Goal: Transaction & Acquisition: Purchase product/service

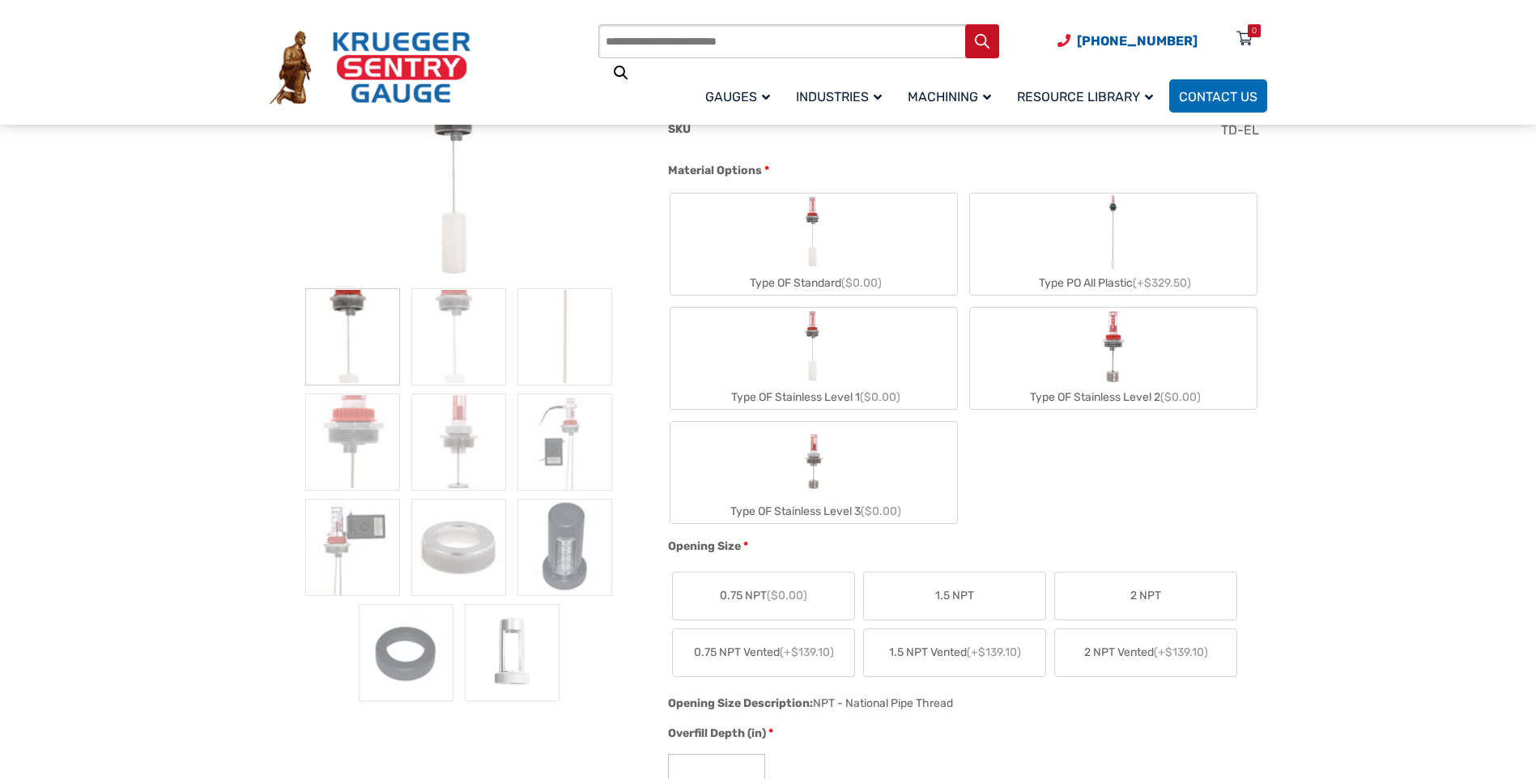
scroll to position [486, 0]
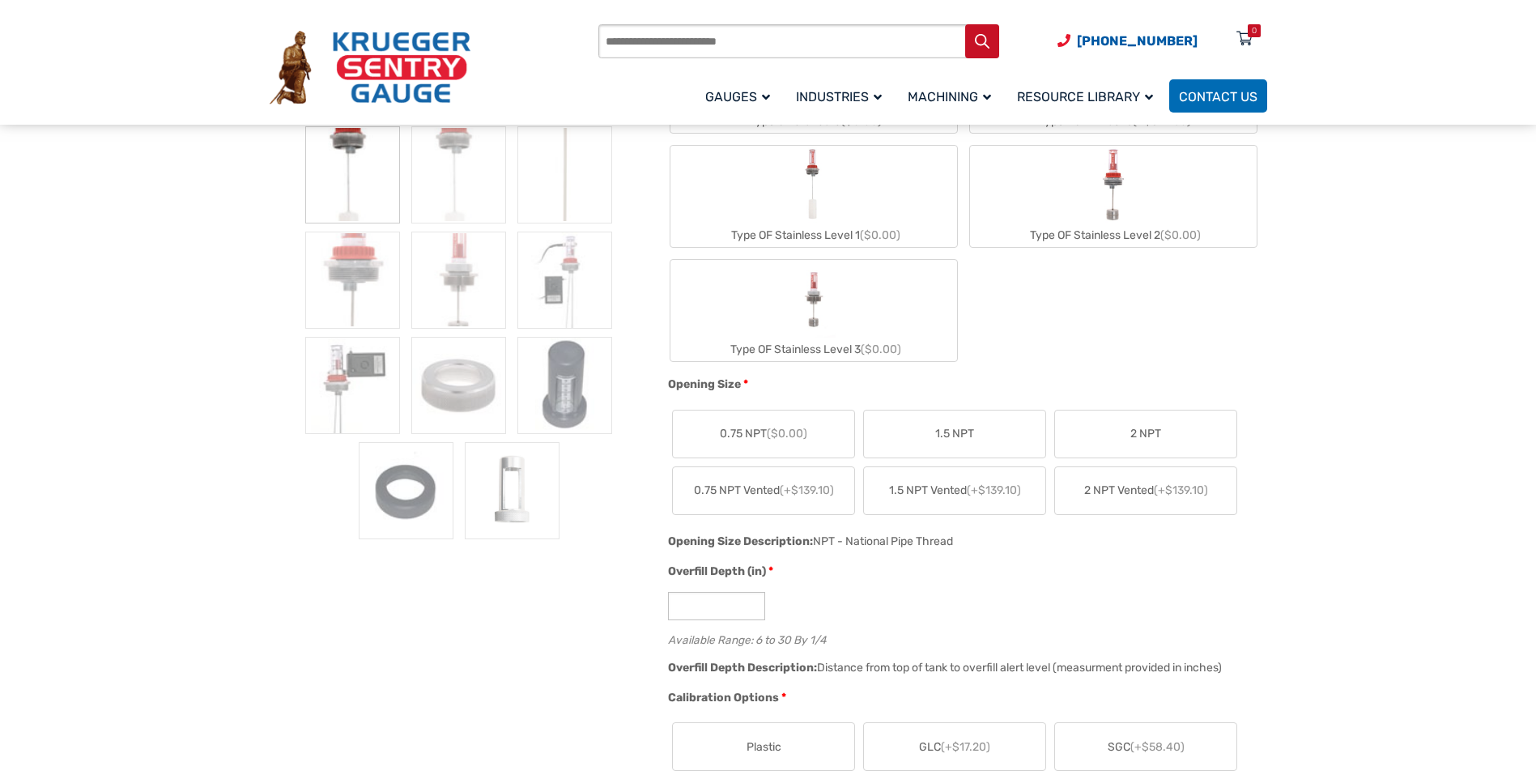
click at [1134, 433] on span "2 NPT" at bounding box center [1145, 433] width 31 height 17
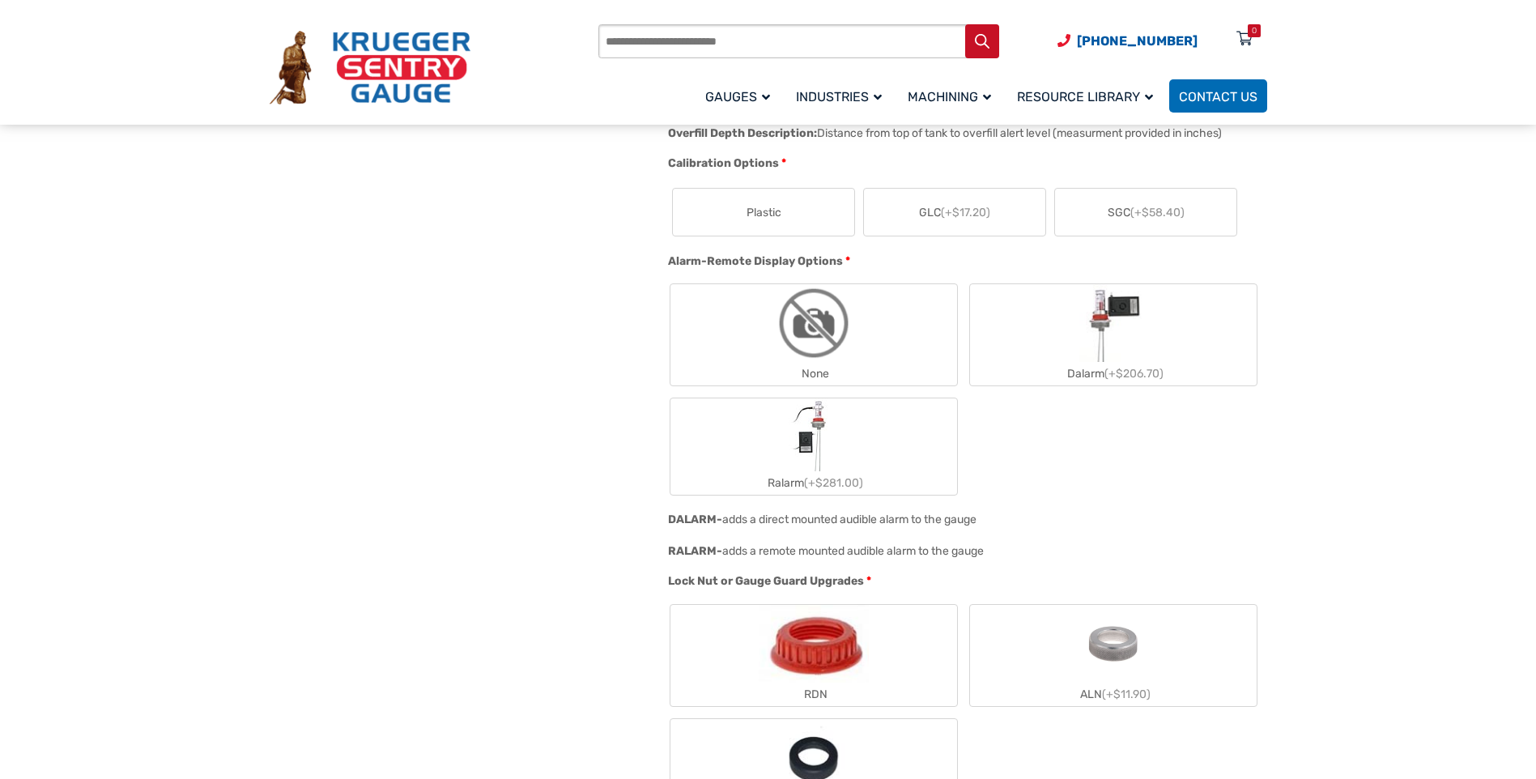
scroll to position [1053, 0]
click at [862, 477] on label "Ralarm (+$281.00)" at bounding box center [813, 446] width 287 height 96
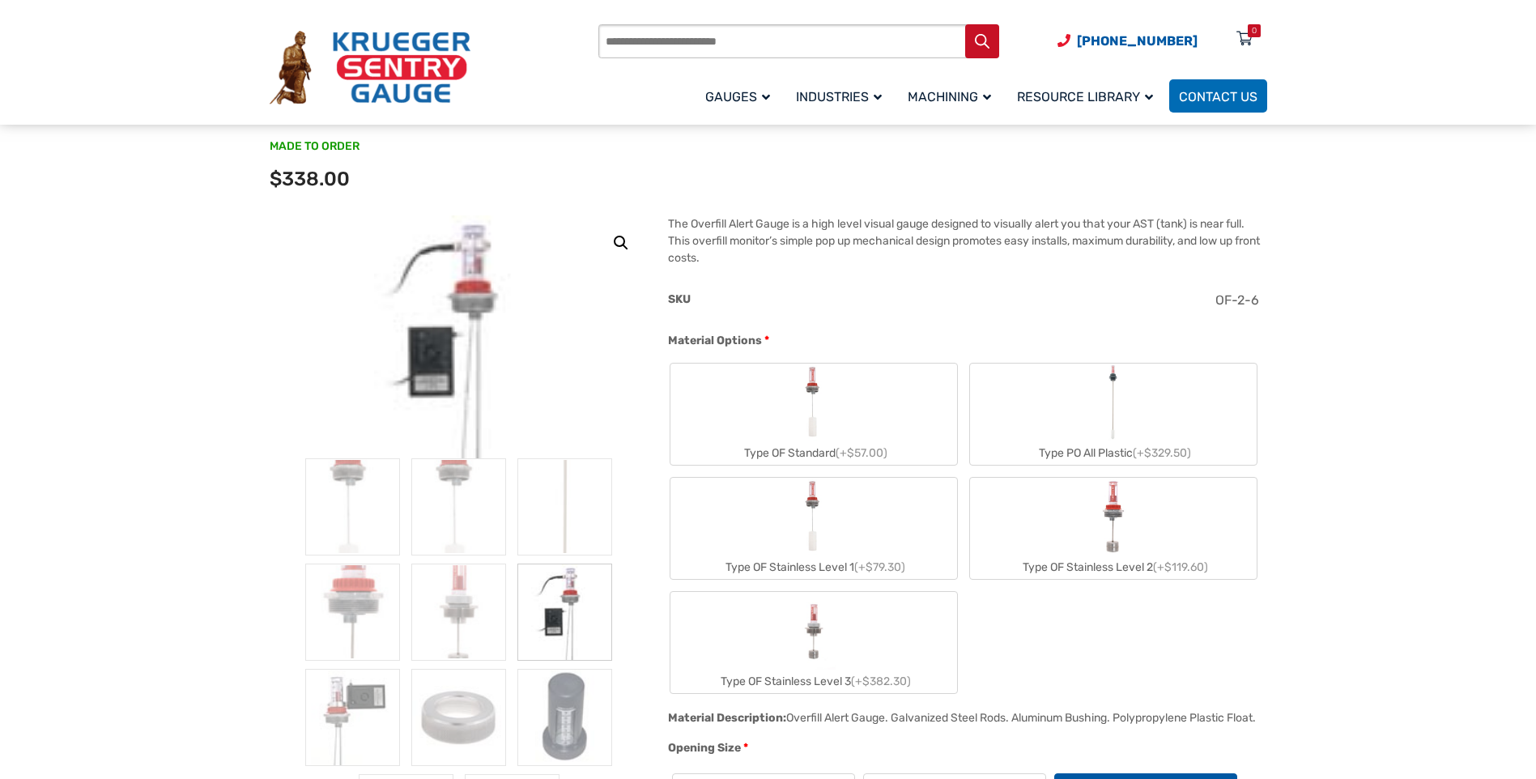
scroll to position [243, 0]
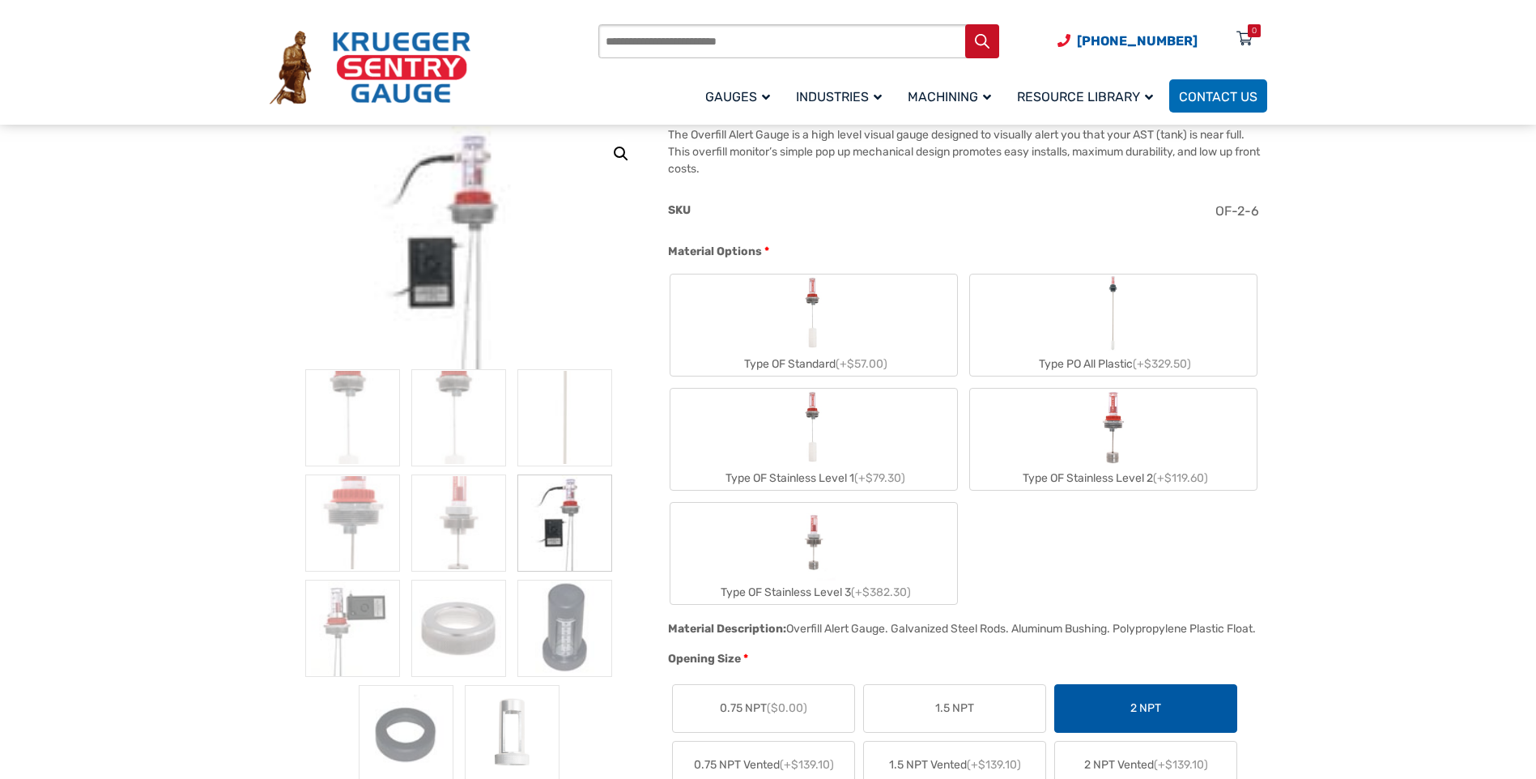
click at [773, 317] on label "Type OF Standard (+$57.00)" at bounding box center [813, 325] width 287 height 101
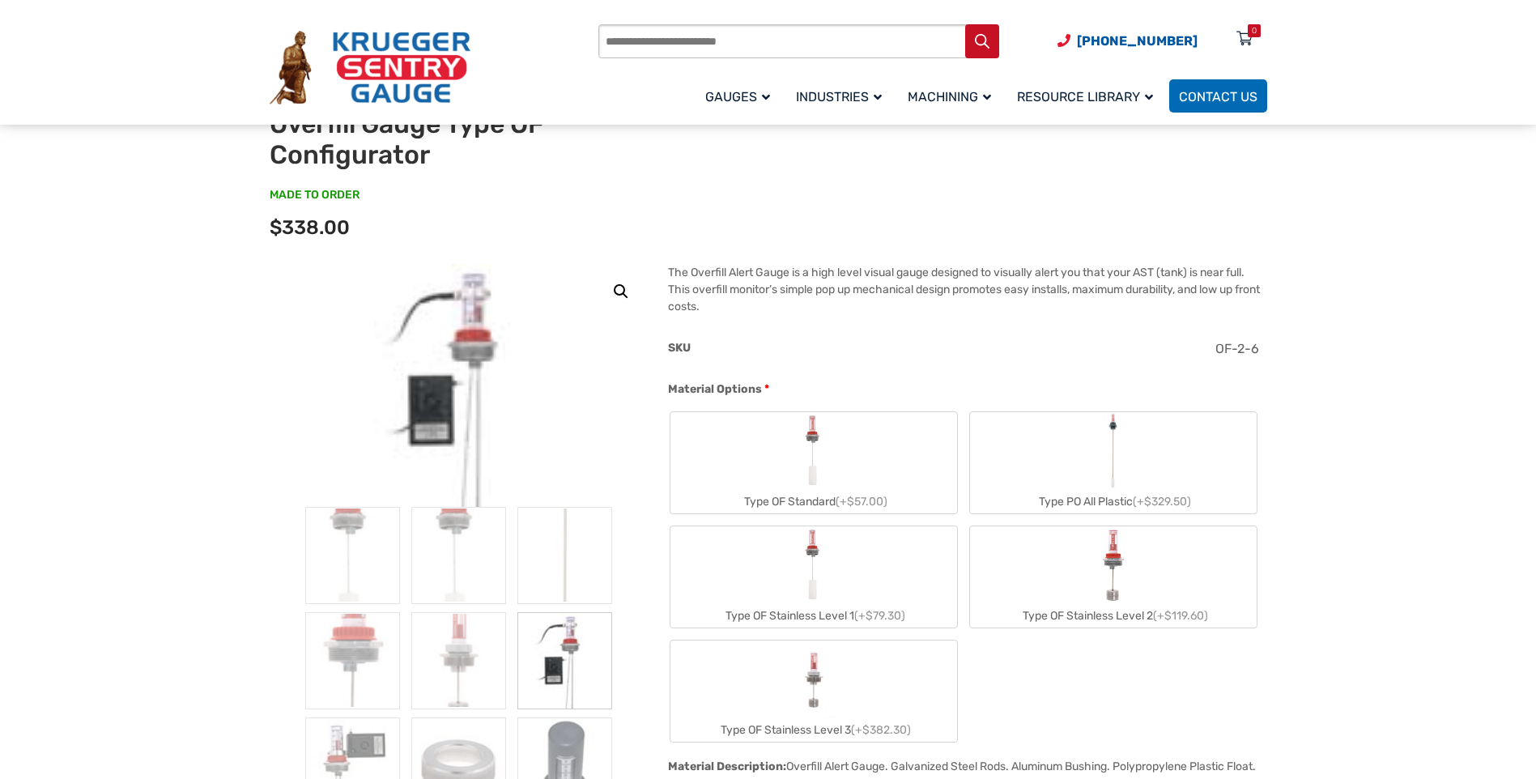
scroll to position [81, 0]
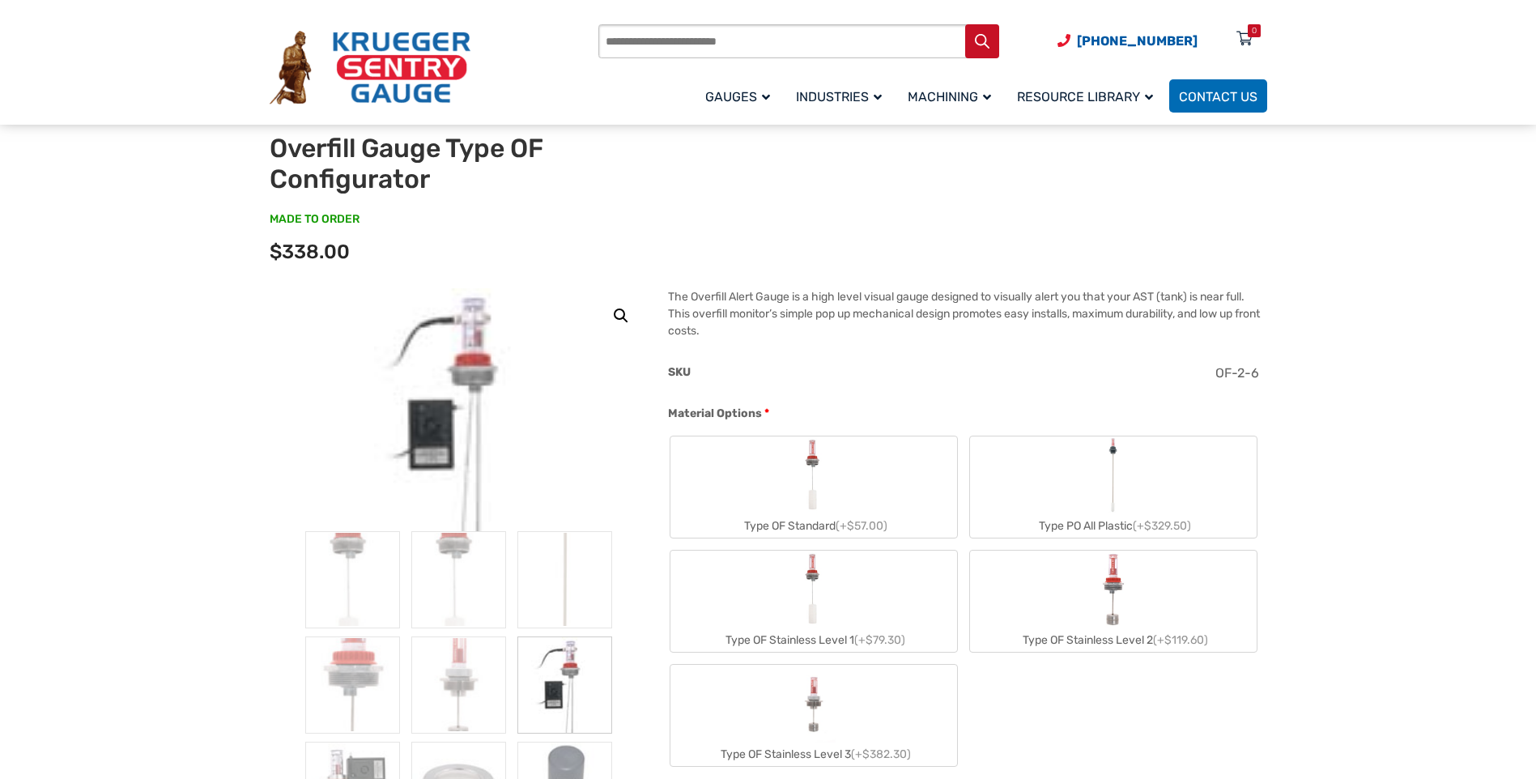
click at [813, 461] on img "Type OF Standard" at bounding box center [814, 475] width 36 height 78
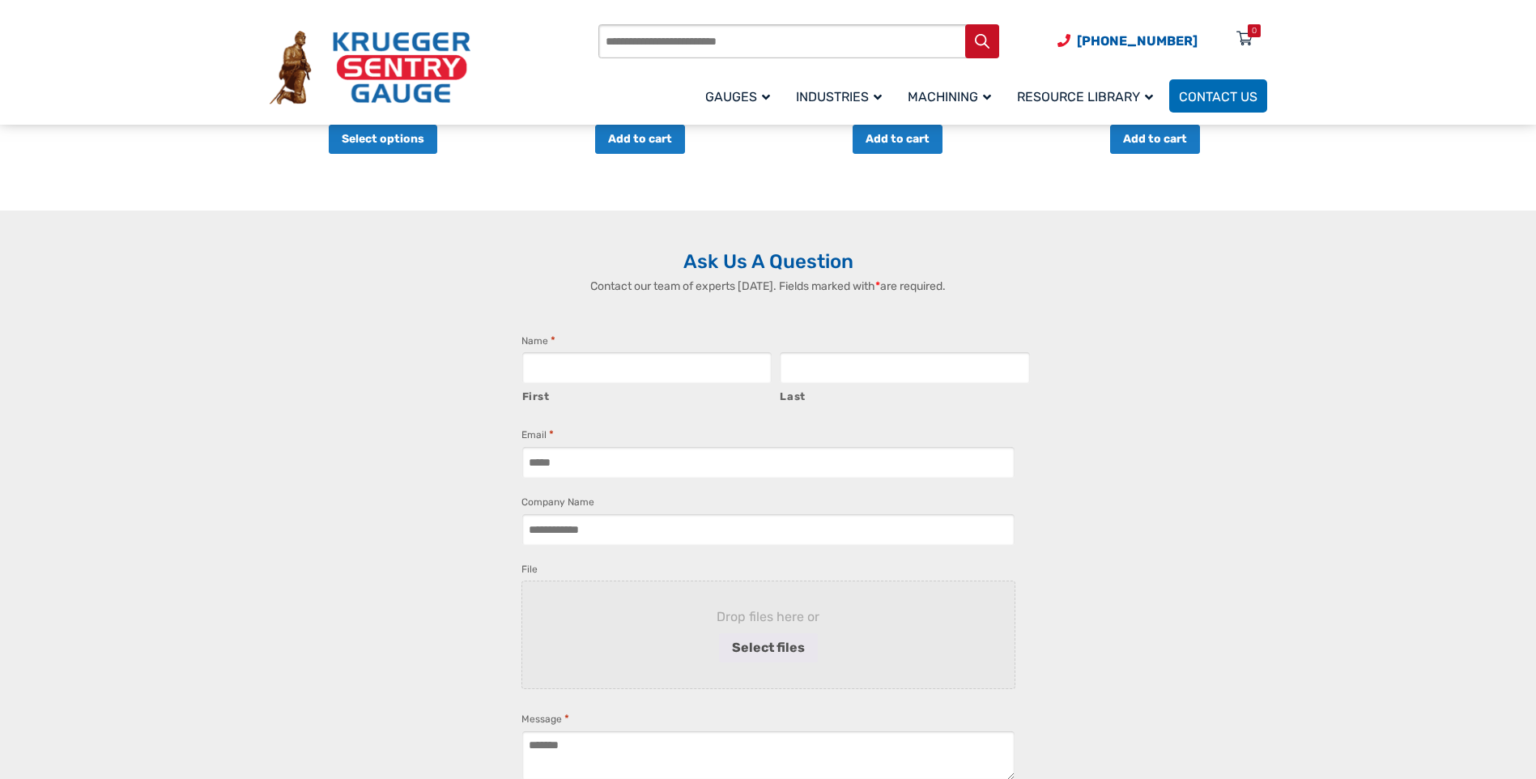
scroll to position [2510, 0]
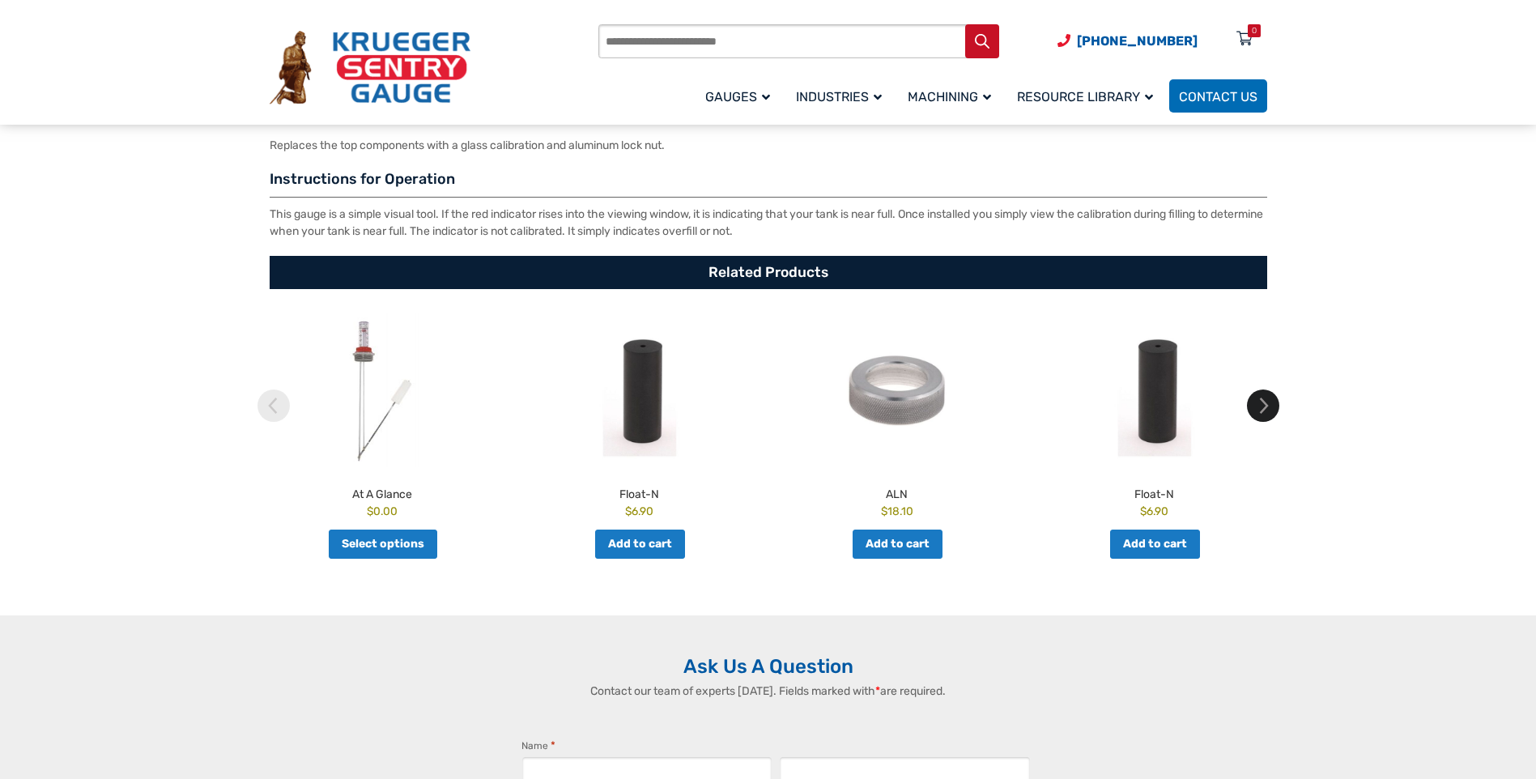
click at [1265, 422] on img at bounding box center [1263, 405] width 32 height 32
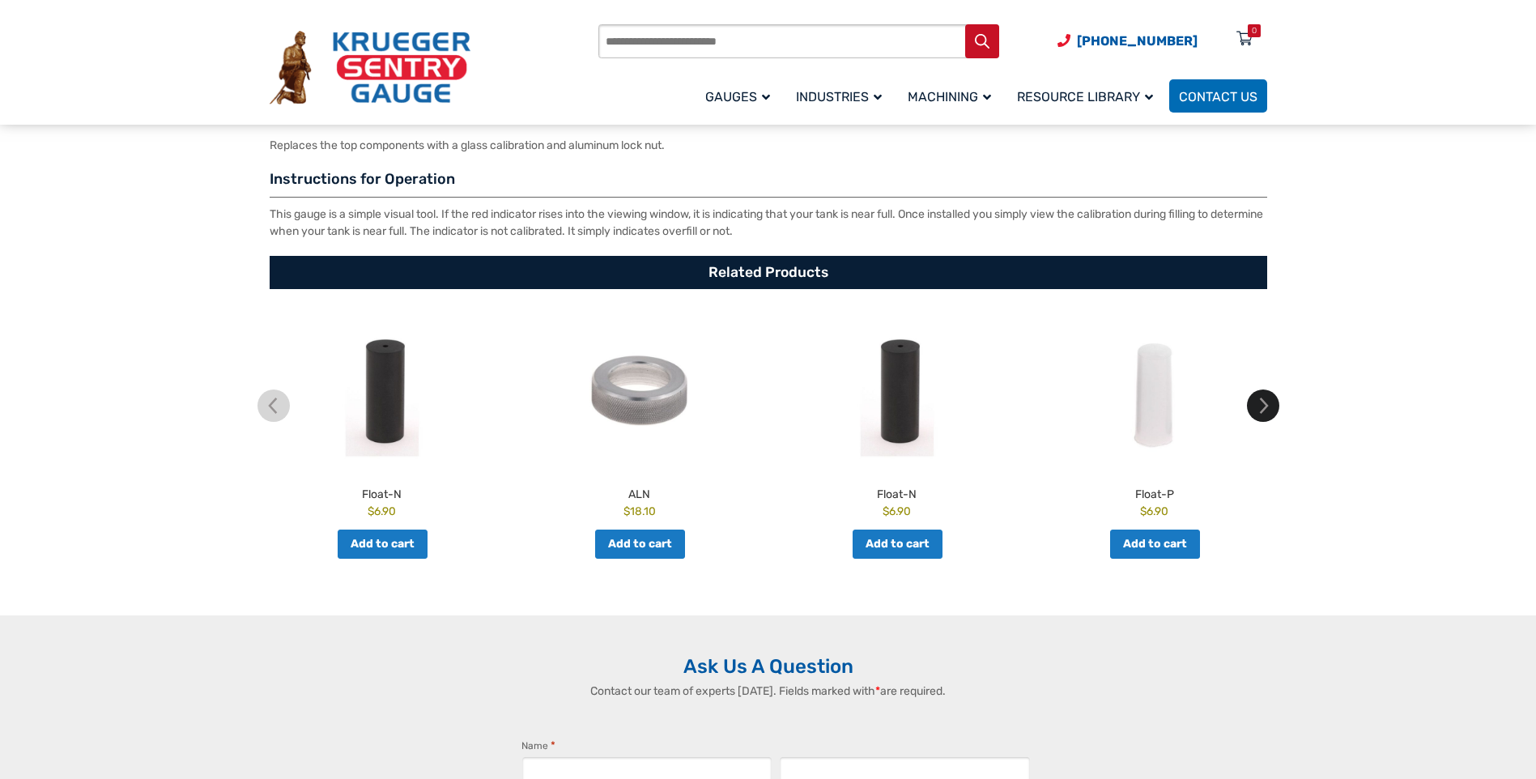
click at [1265, 422] on img at bounding box center [1263, 405] width 32 height 32
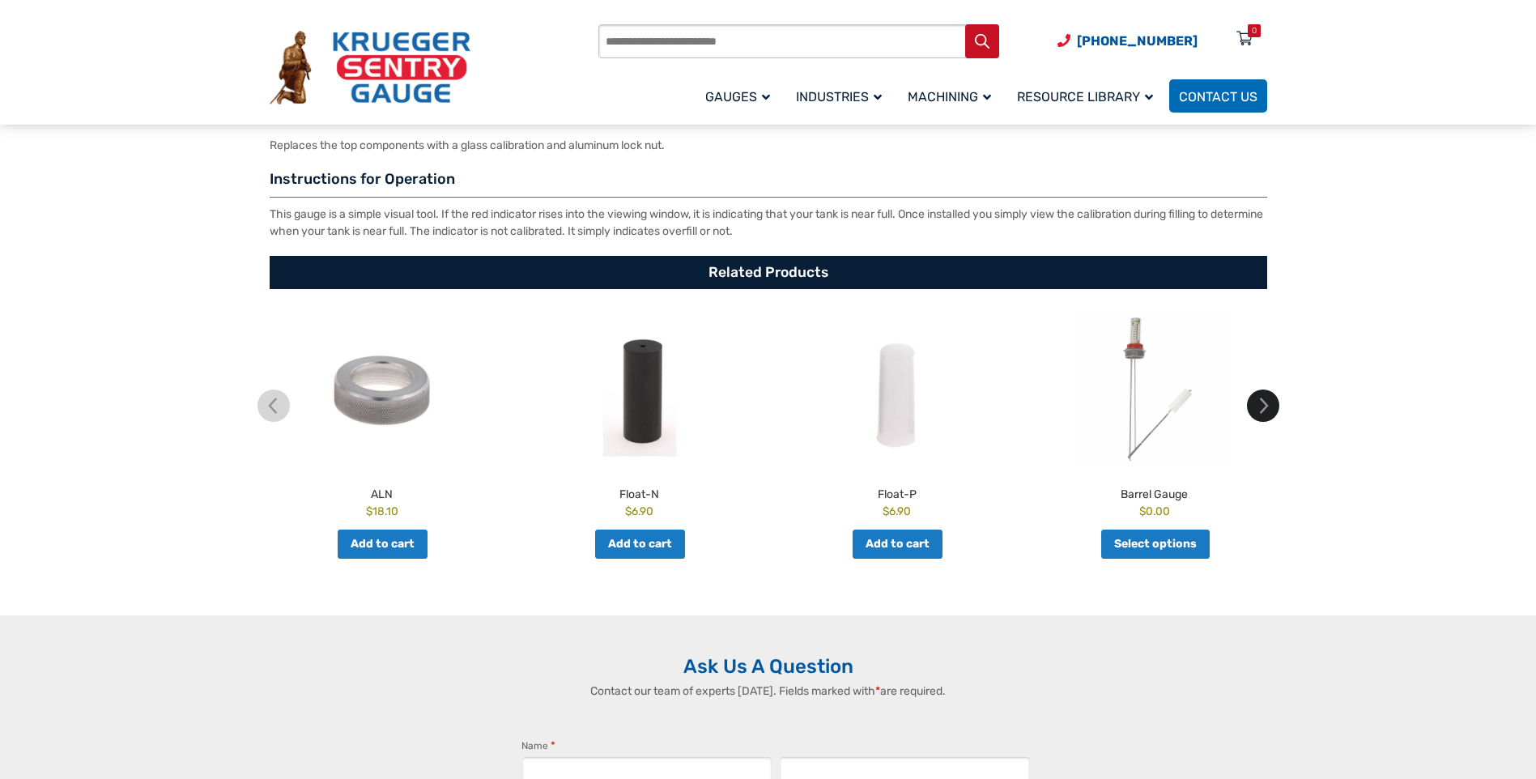
click at [1265, 422] on img at bounding box center [1263, 405] width 32 height 32
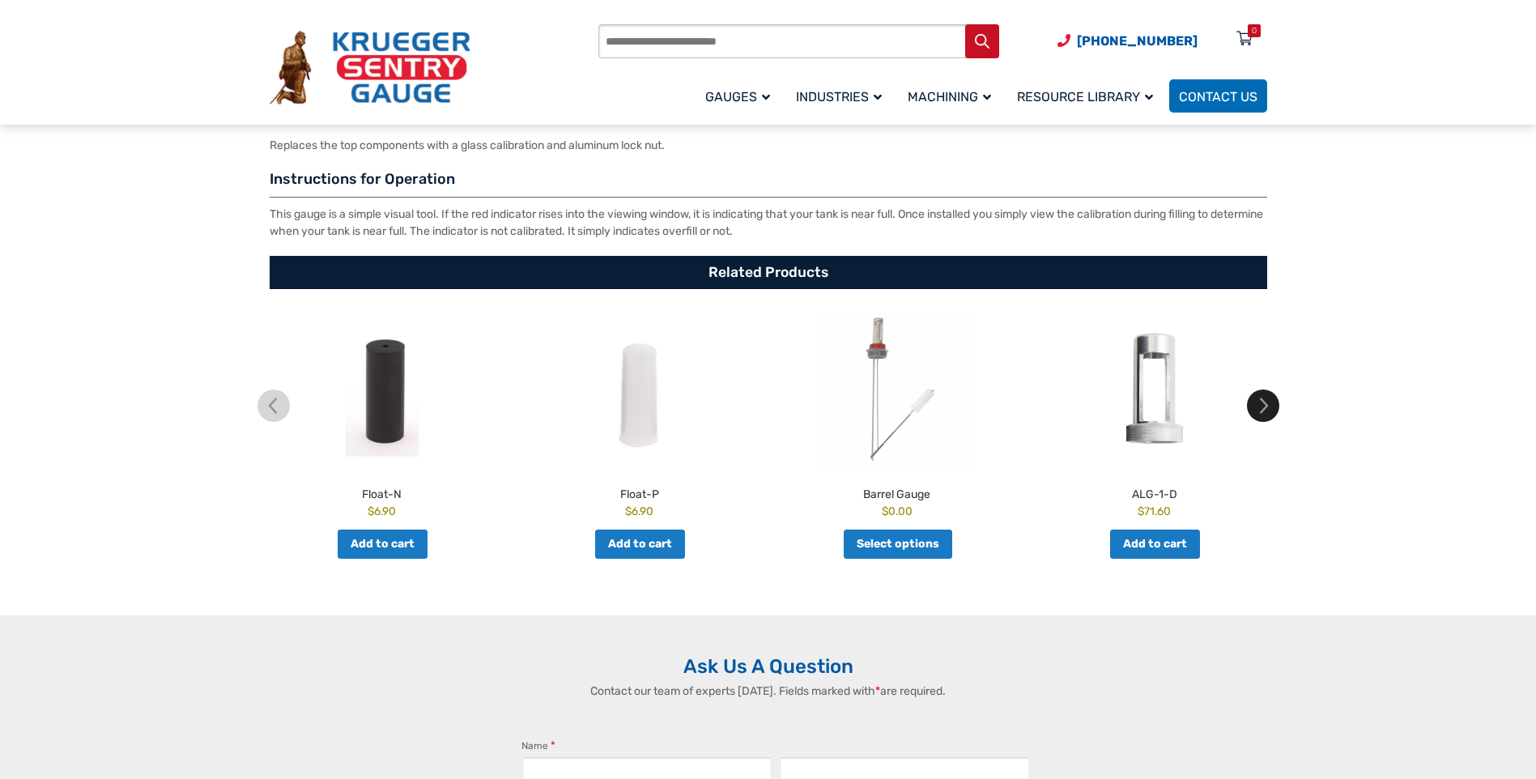
click at [1265, 422] on img at bounding box center [1263, 405] width 32 height 32
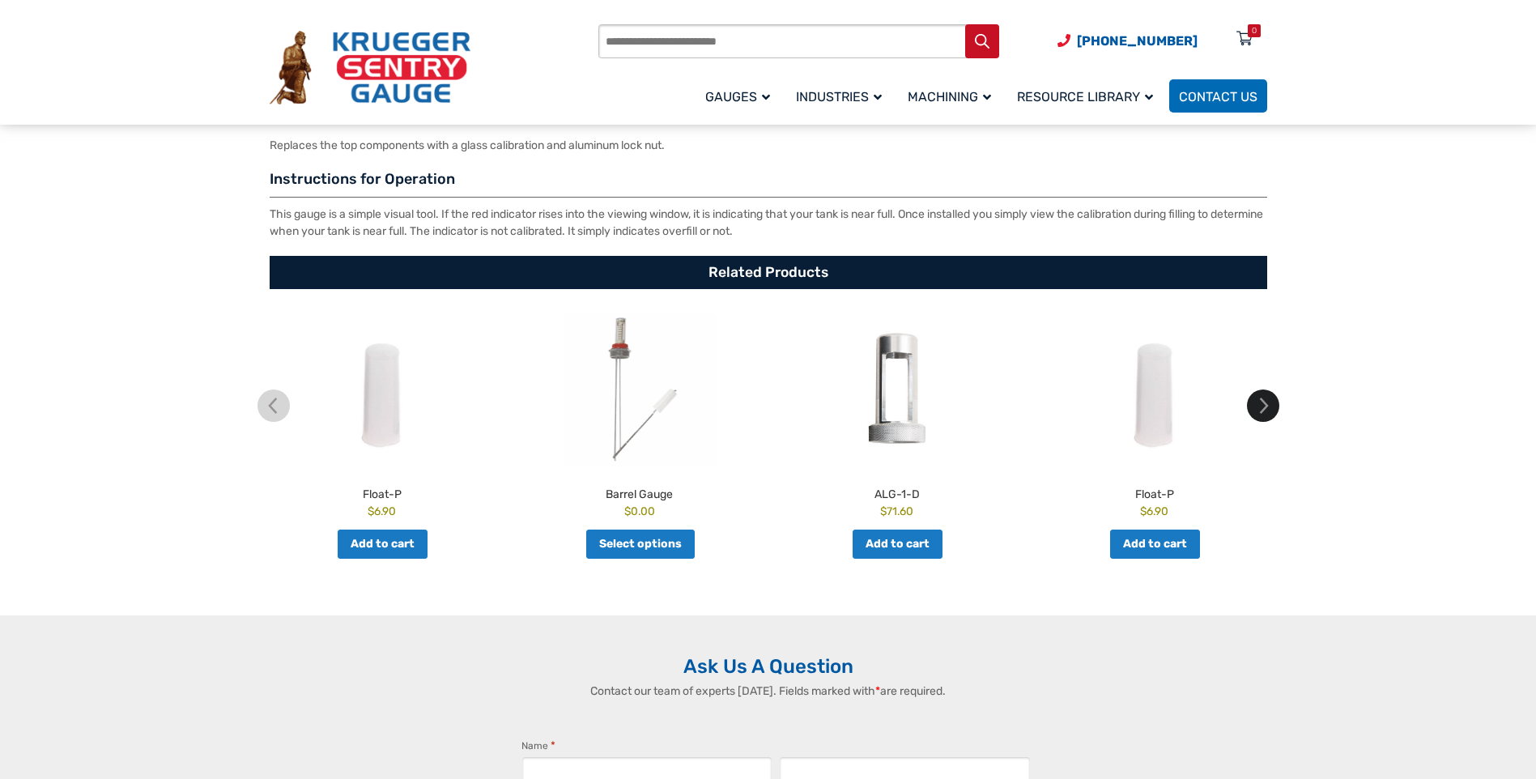
click at [1265, 422] on img at bounding box center [1263, 405] width 32 height 32
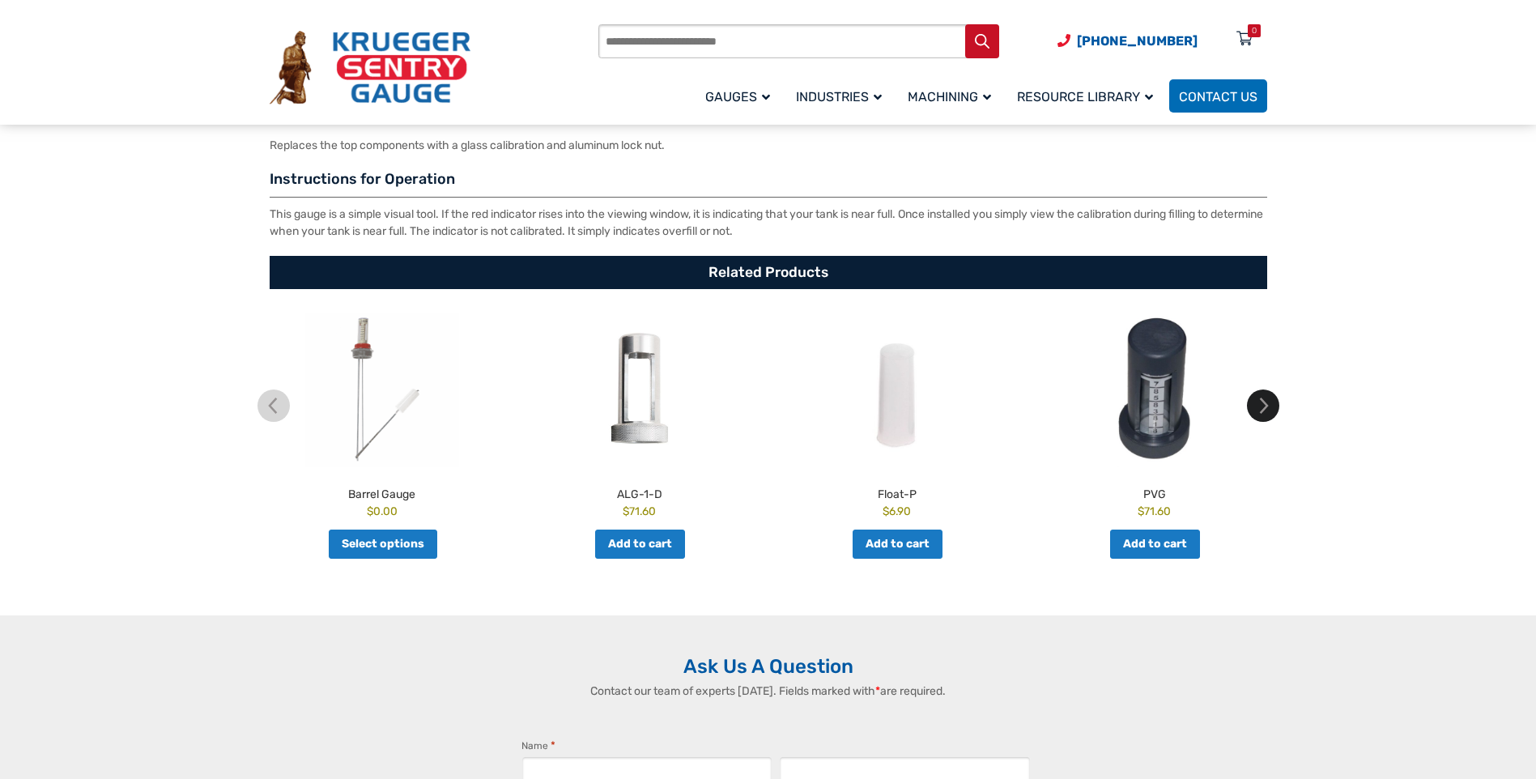
click at [1265, 422] on img at bounding box center [1263, 405] width 32 height 32
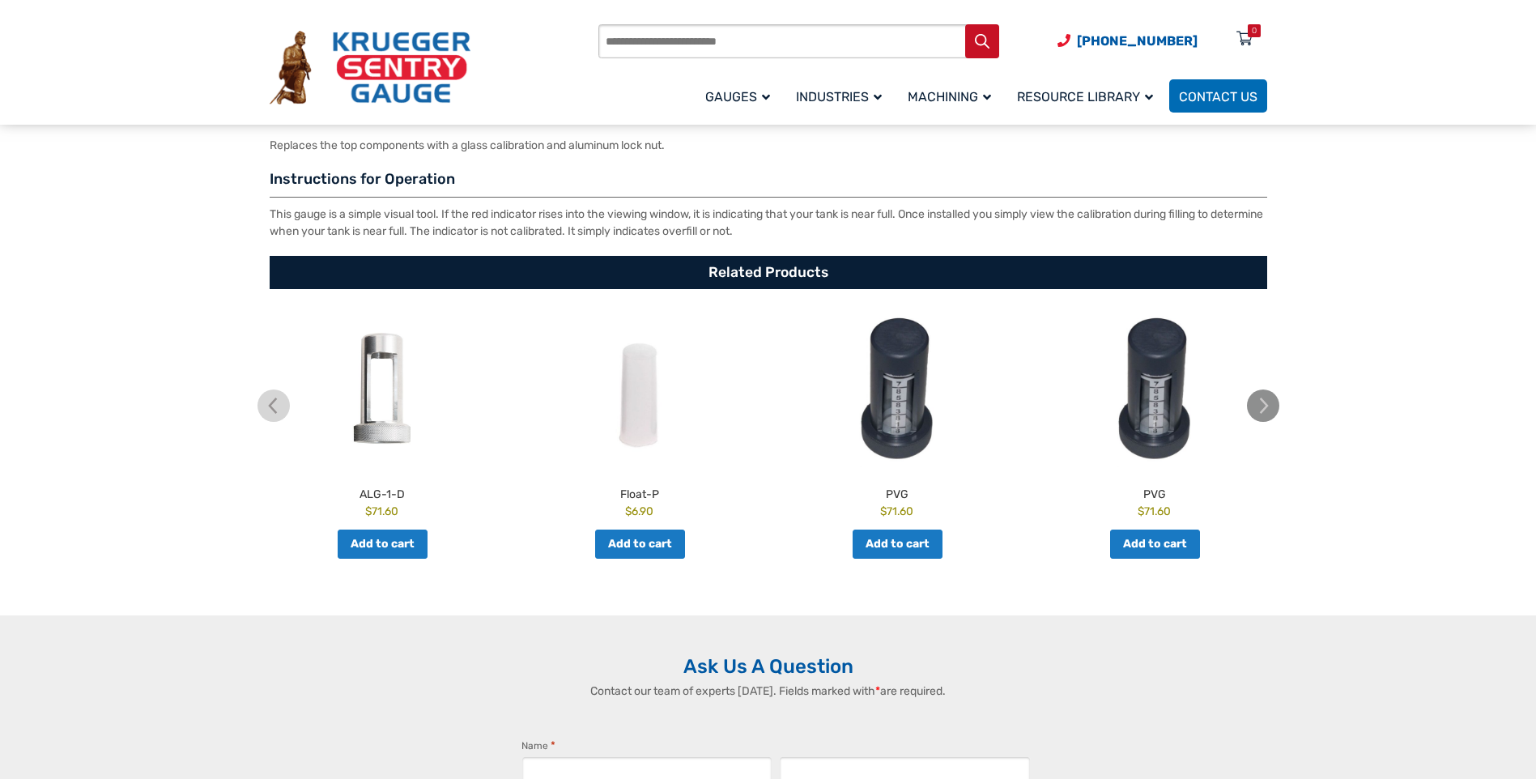
click at [1265, 422] on img at bounding box center [1263, 405] width 32 height 32
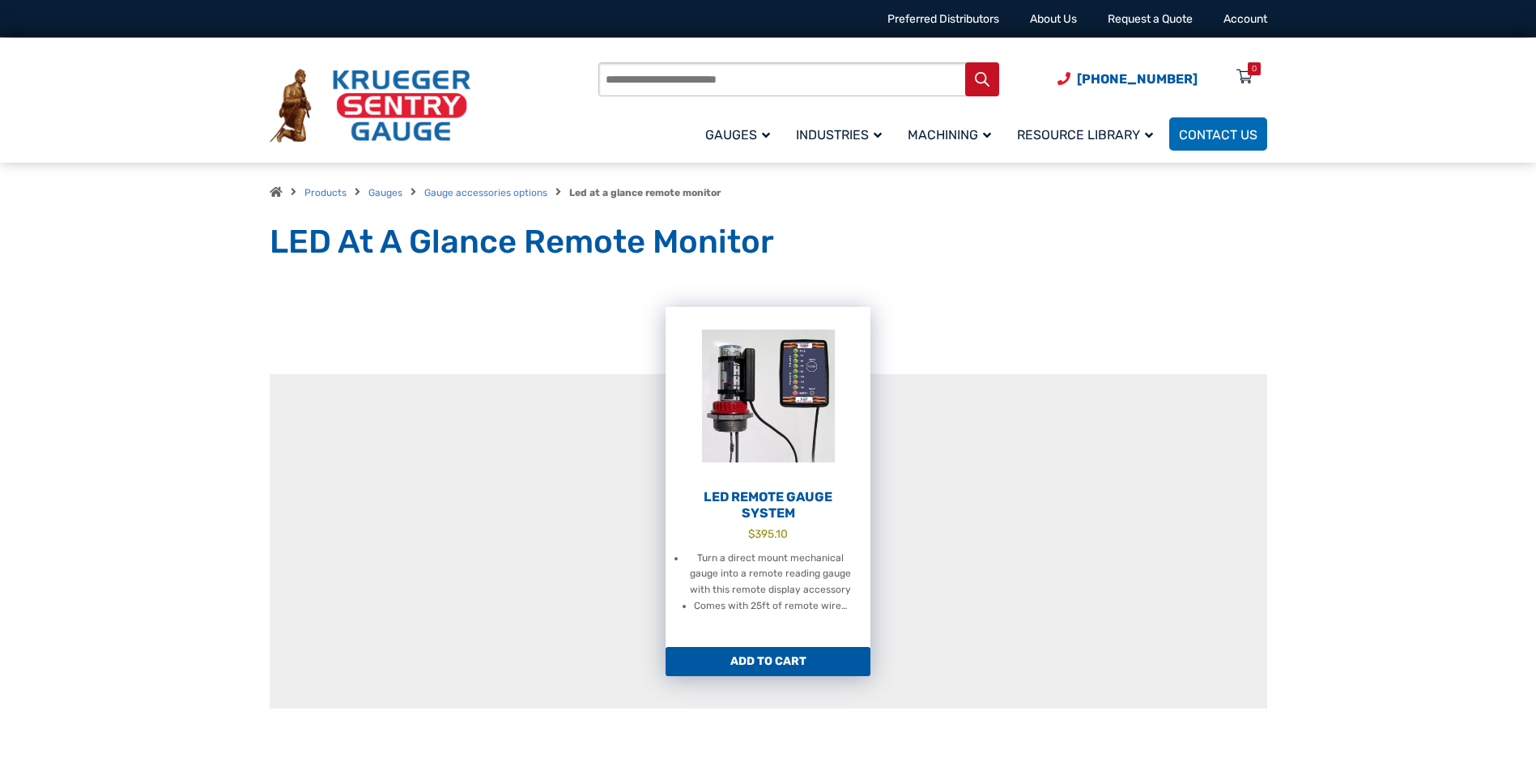
click at [777, 529] on bdi "$ 395.10" at bounding box center [768, 533] width 40 height 13
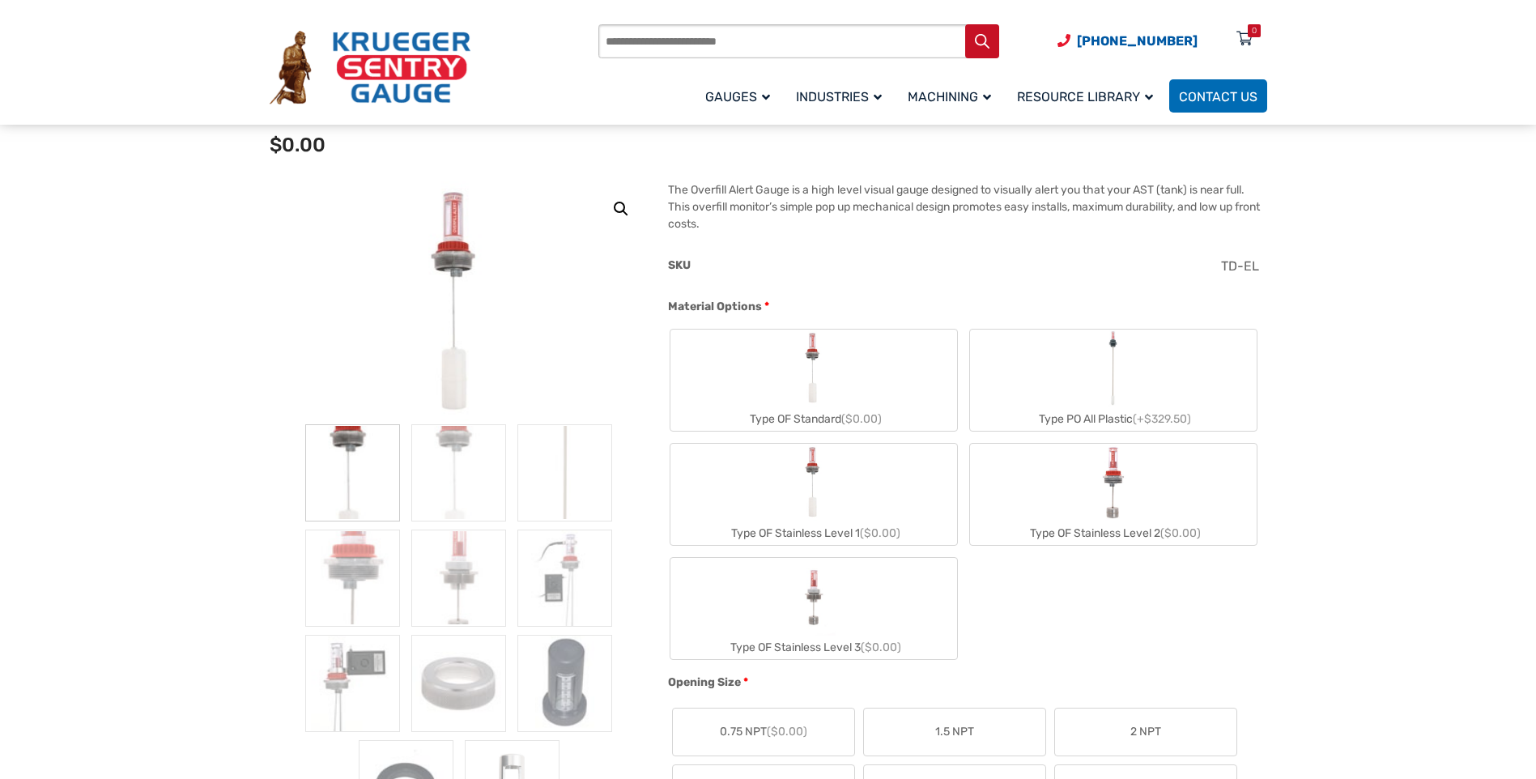
scroll to position [81, 0]
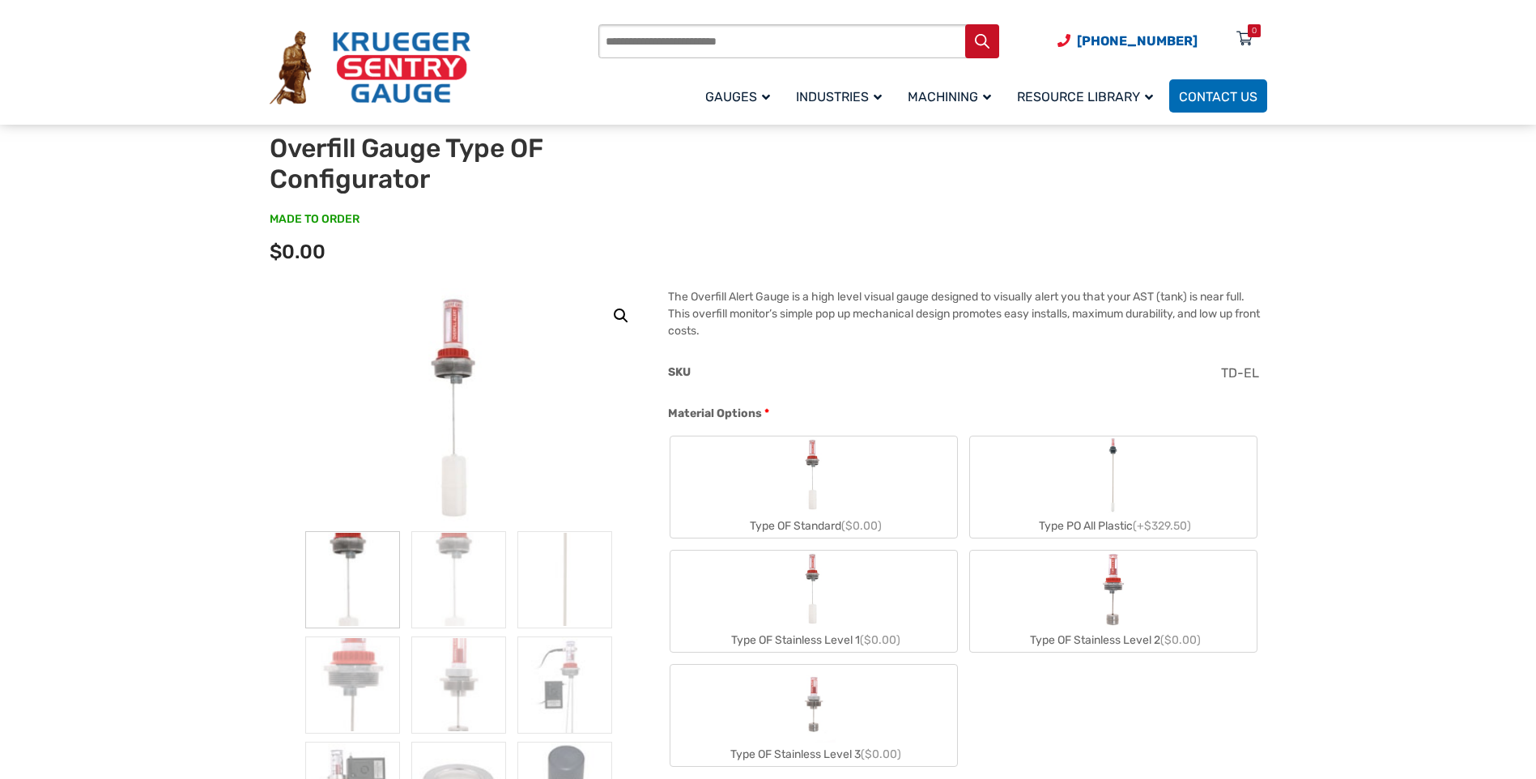
click at [456, 333] on img at bounding box center [459, 409] width 114 height 243
click at [616, 312] on link "🔍" at bounding box center [621, 315] width 29 height 29
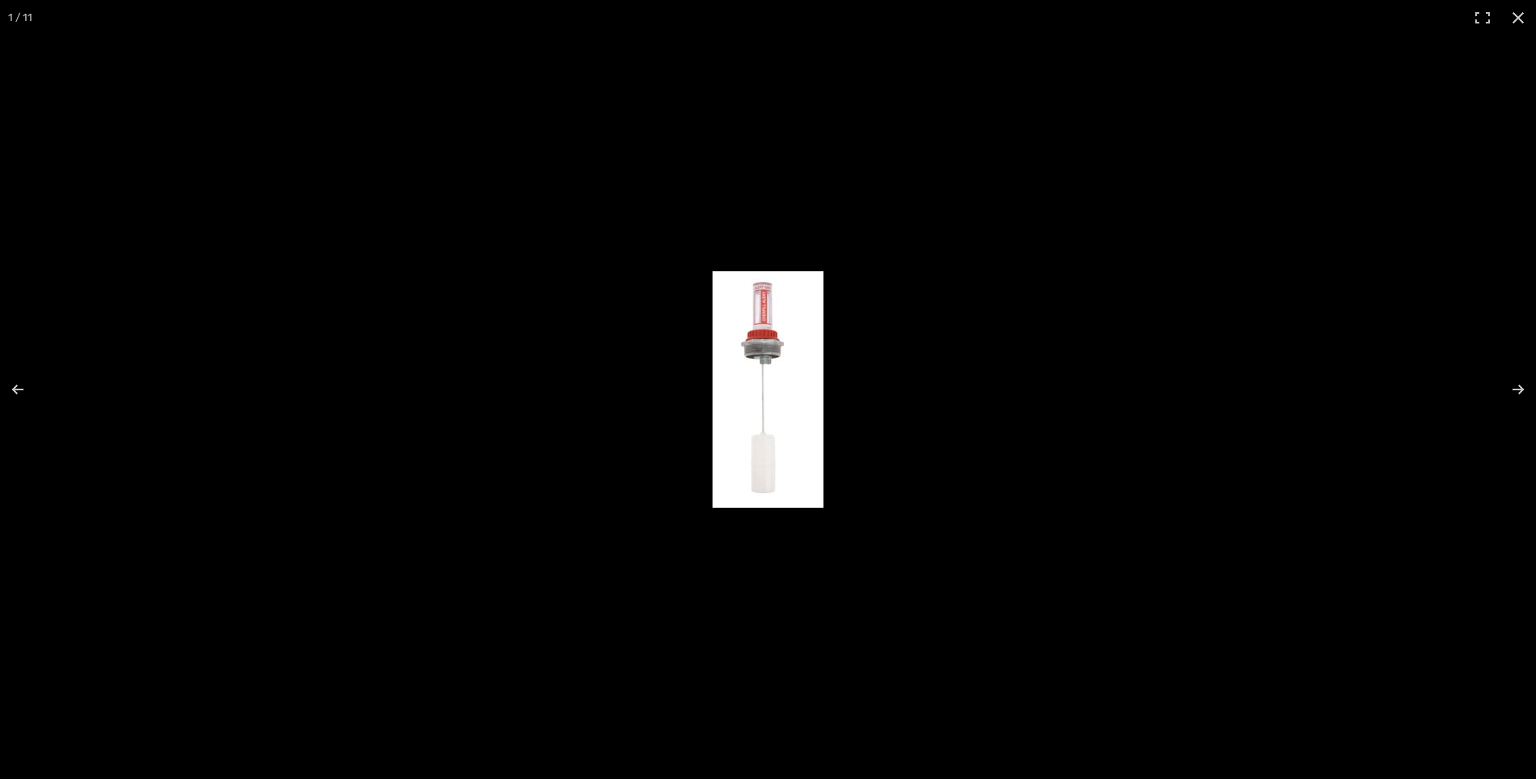
click at [774, 377] on img at bounding box center [768, 389] width 111 height 236
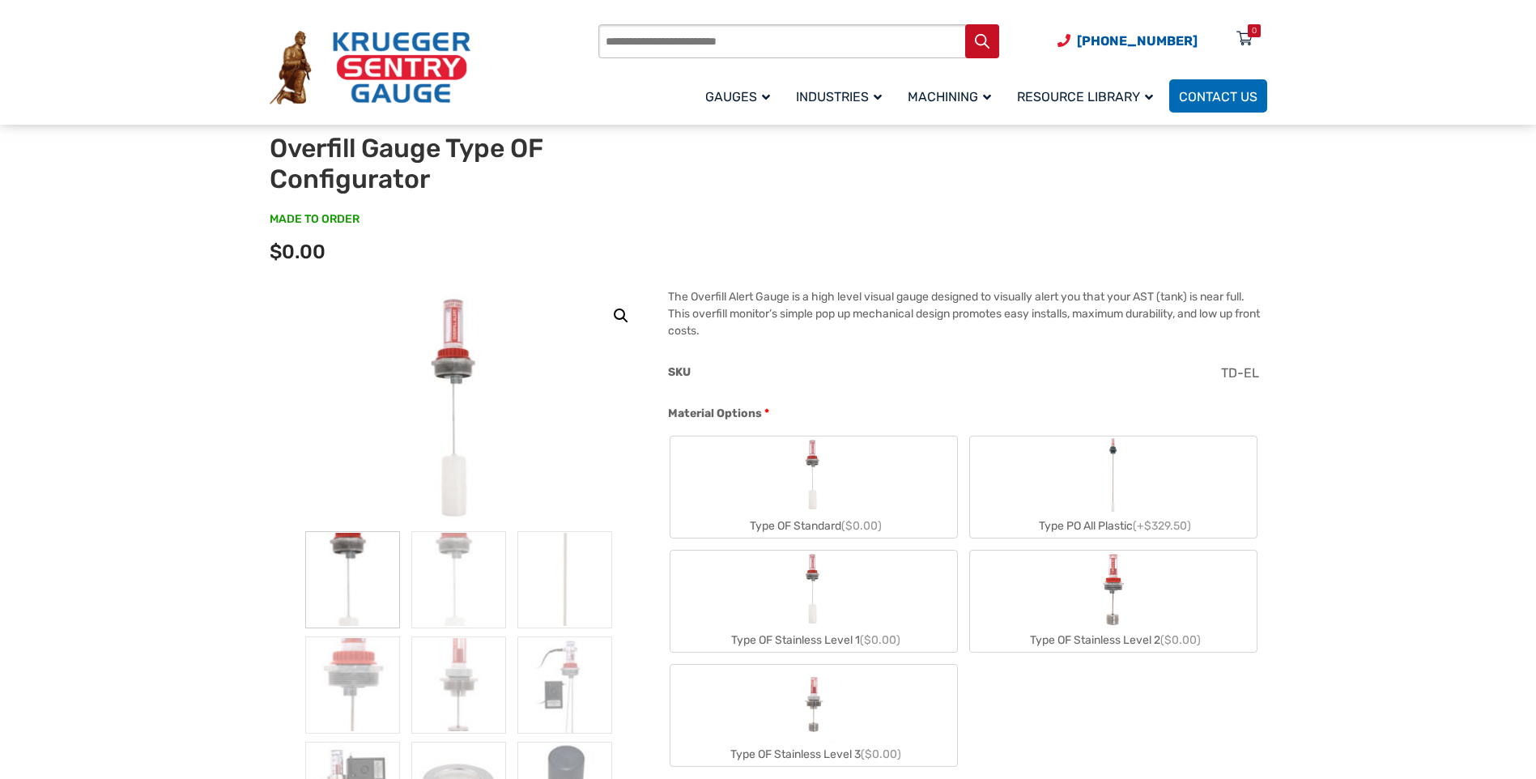
click at [458, 335] on img at bounding box center [459, 409] width 114 height 243
click at [622, 314] on link "🔍" at bounding box center [621, 315] width 29 height 29
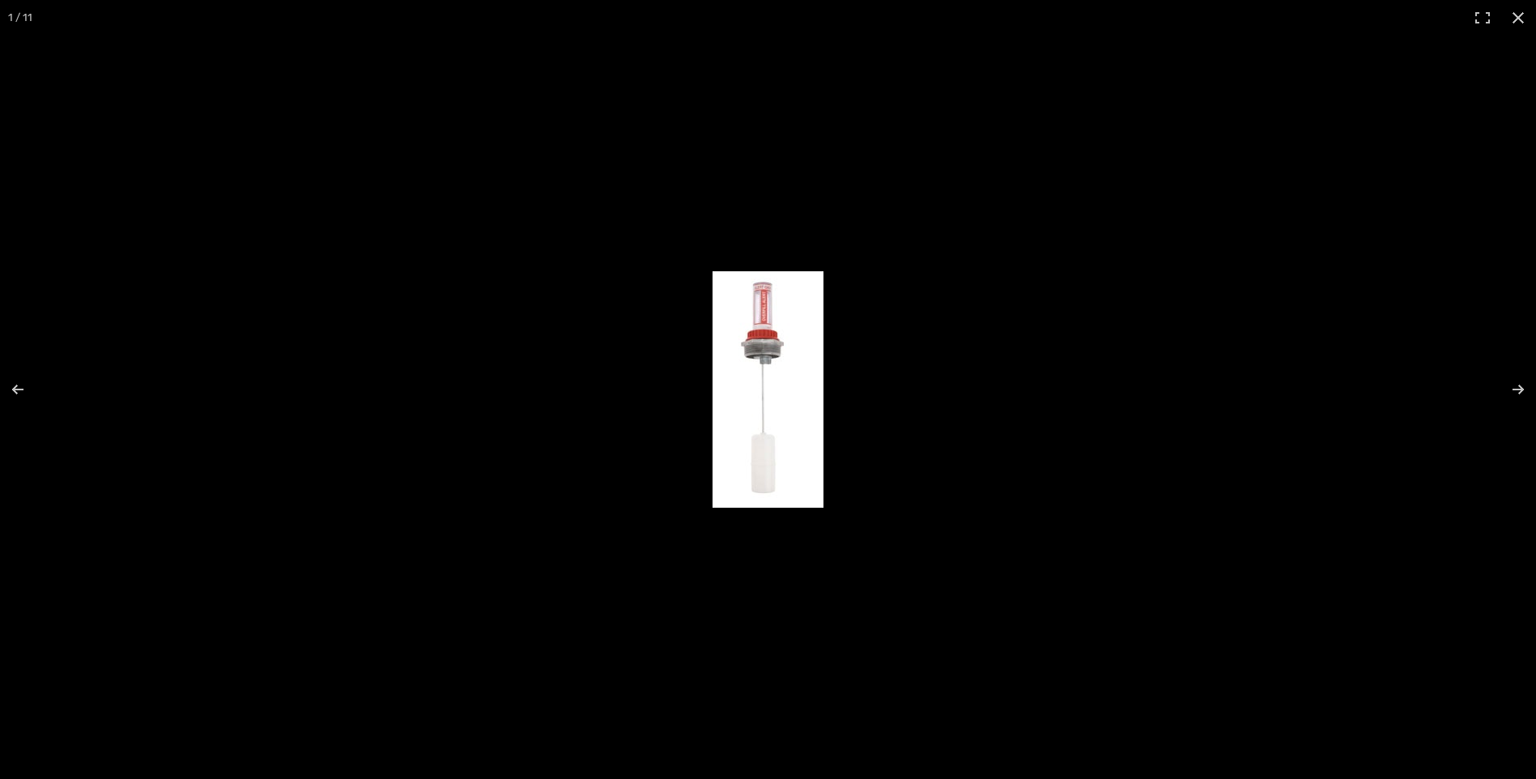
scroll to position [324, 0]
click at [784, 345] on img at bounding box center [768, 389] width 111 height 236
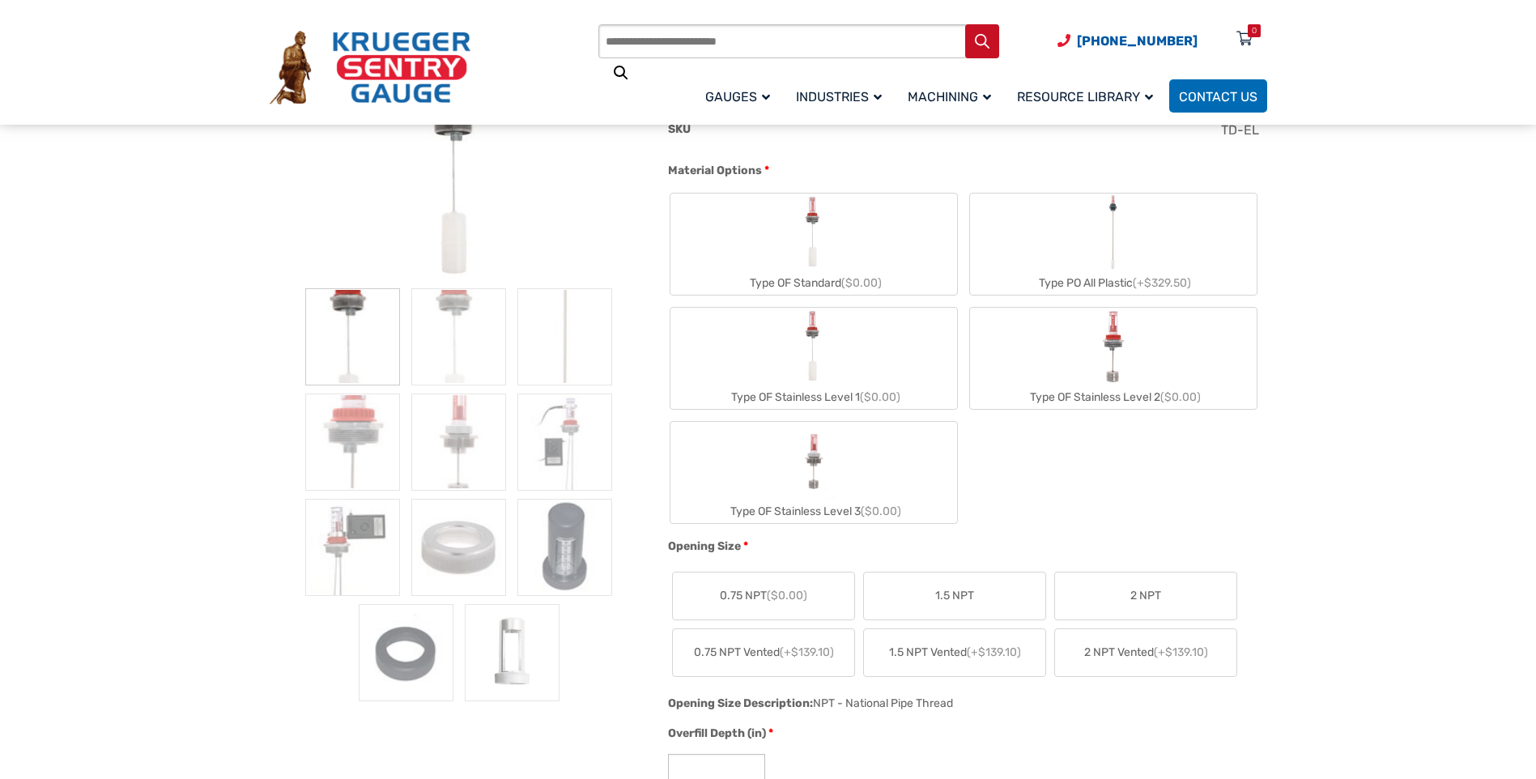
scroll to position [0, 0]
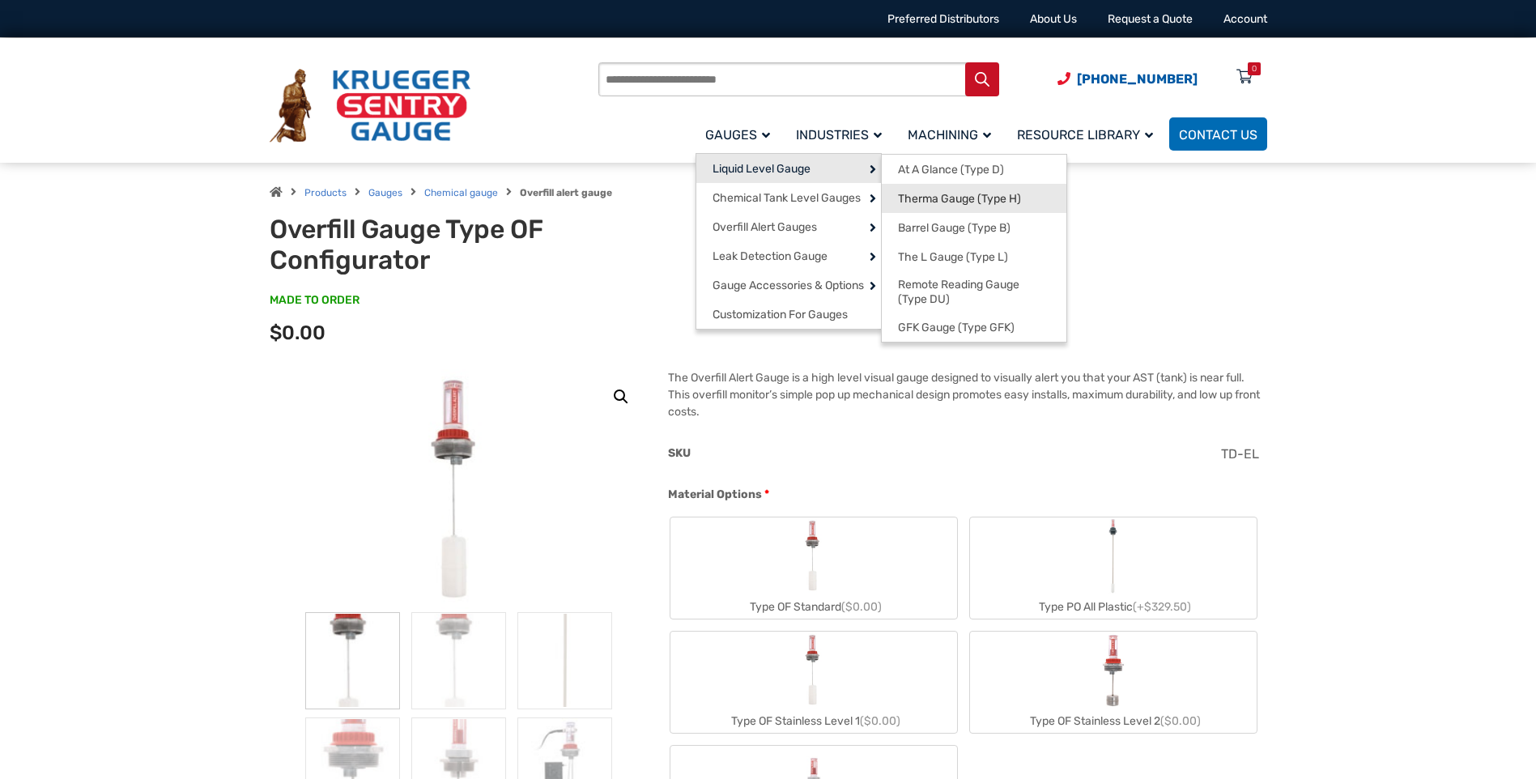
click at [930, 202] on span "Therma Gauge (Type H)" at bounding box center [959, 199] width 123 height 15
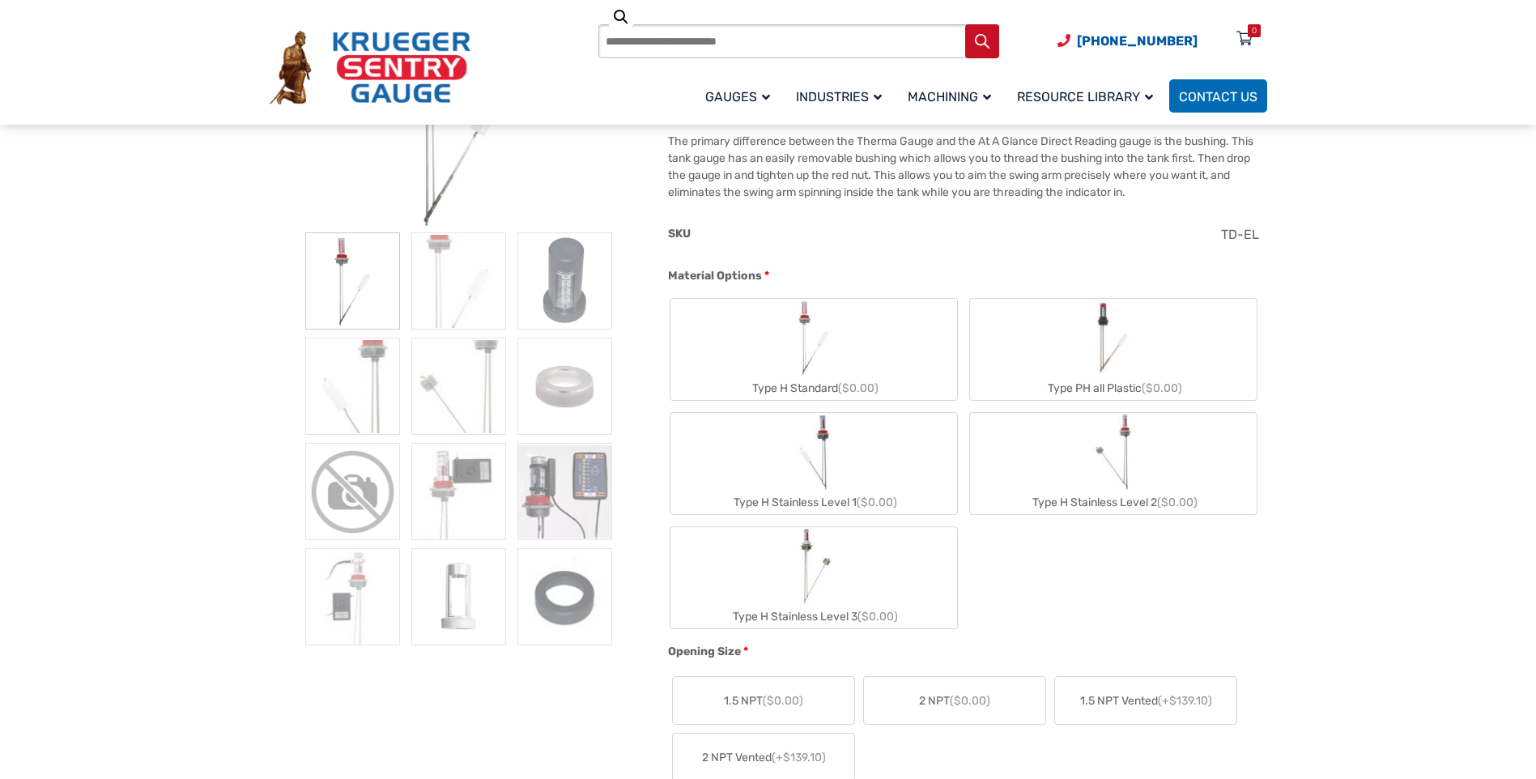
scroll to position [486, 0]
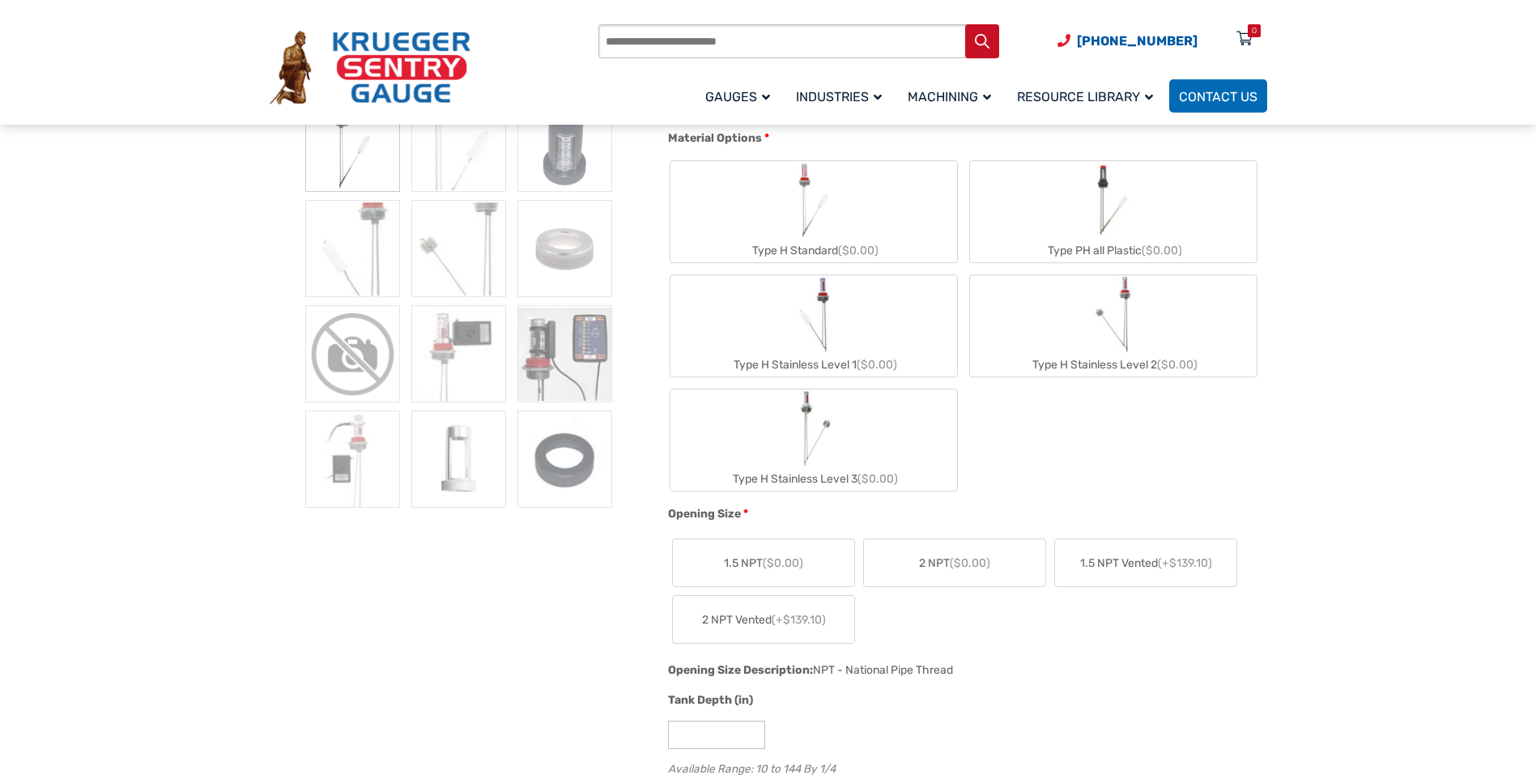
click at [790, 225] on label "Type H Standard ($0.00)" at bounding box center [813, 211] width 287 height 101
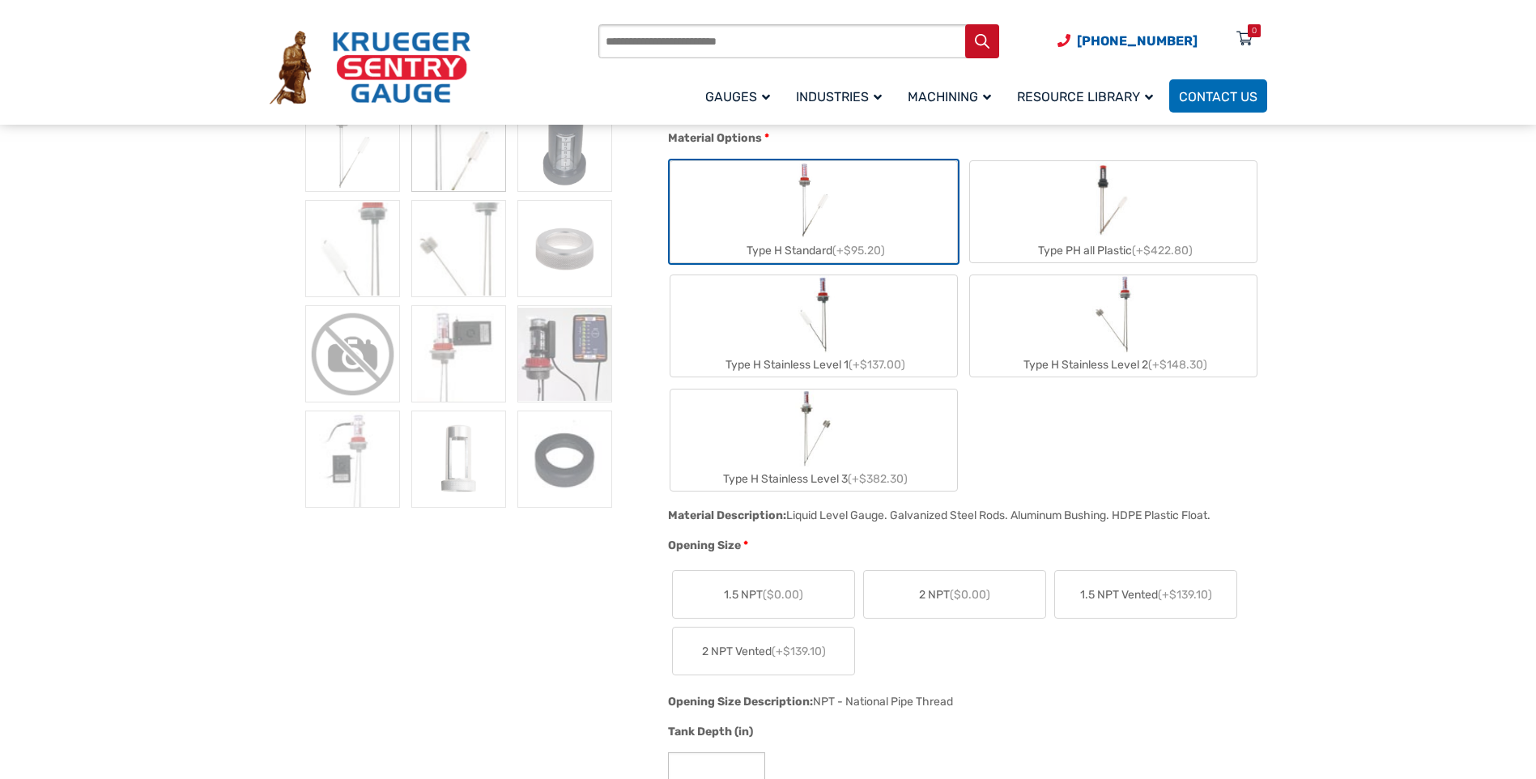
click at [954, 591] on span "($0.00)" at bounding box center [970, 595] width 40 height 14
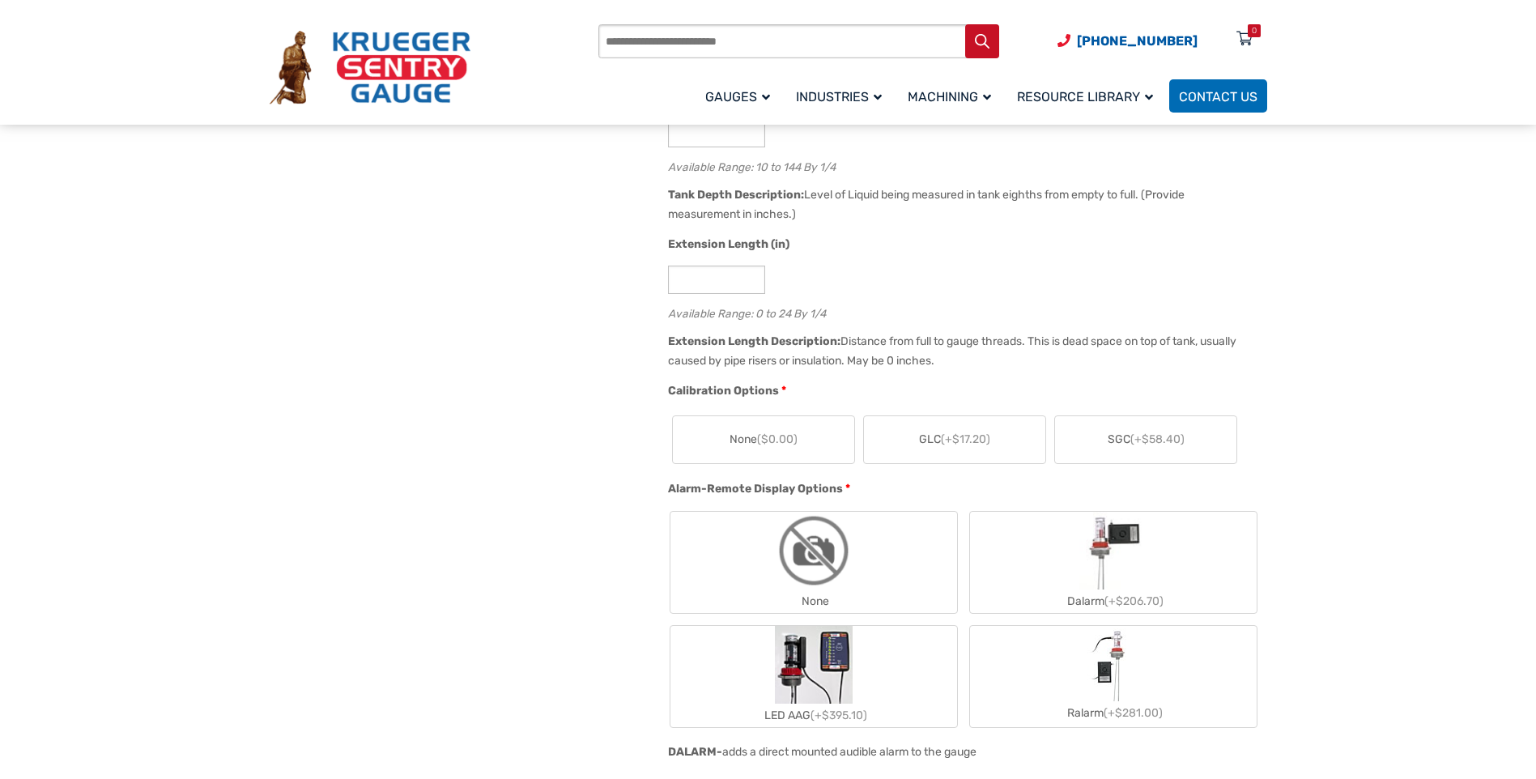
scroll to position [1296, 0]
